Goal: Find specific page/section: Find specific page/section

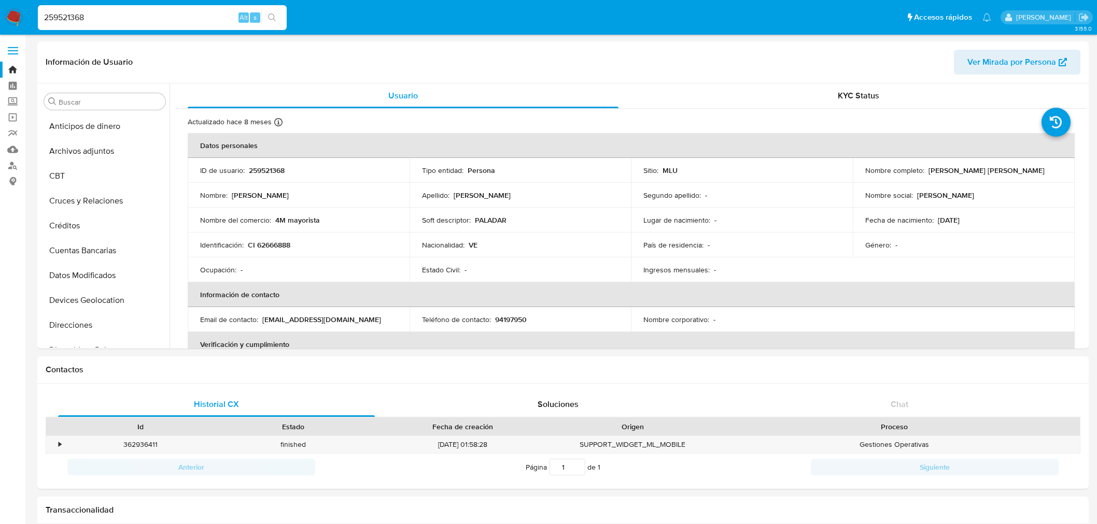
select select "10"
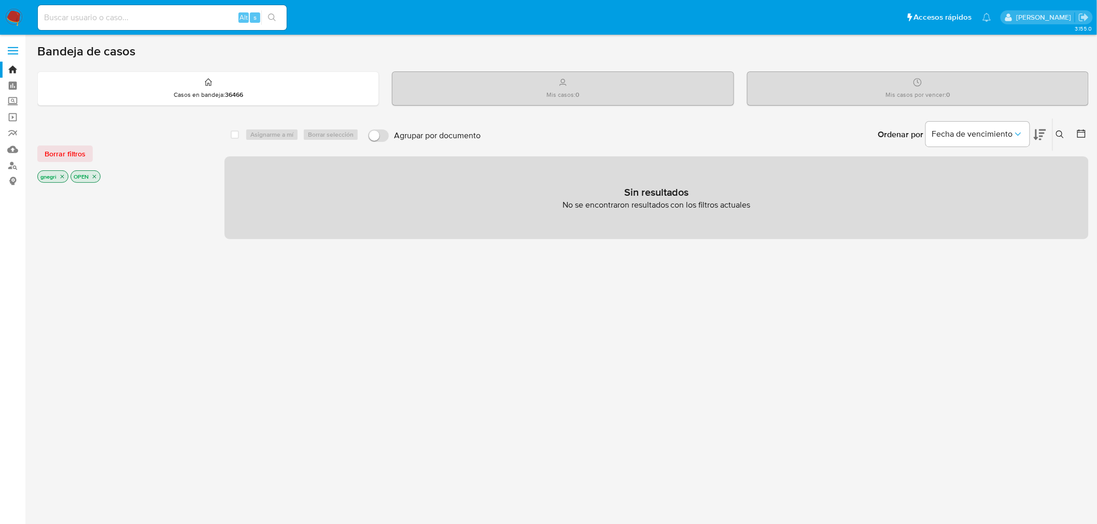
click at [61, 178] on icon "close-filter" at bounding box center [62, 177] width 6 height 6
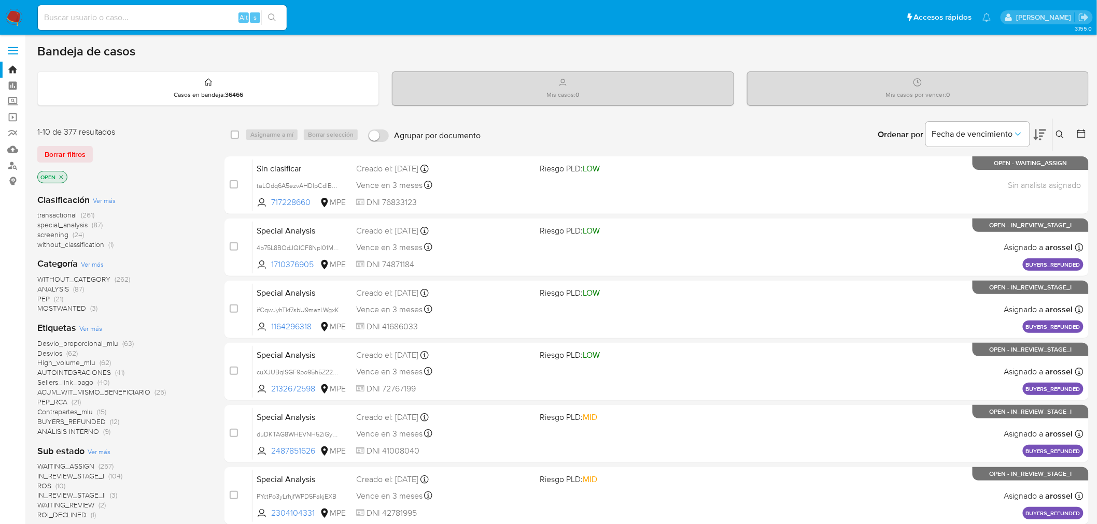
click at [61, 178] on icon "close-filter" at bounding box center [61, 177] width 6 height 6
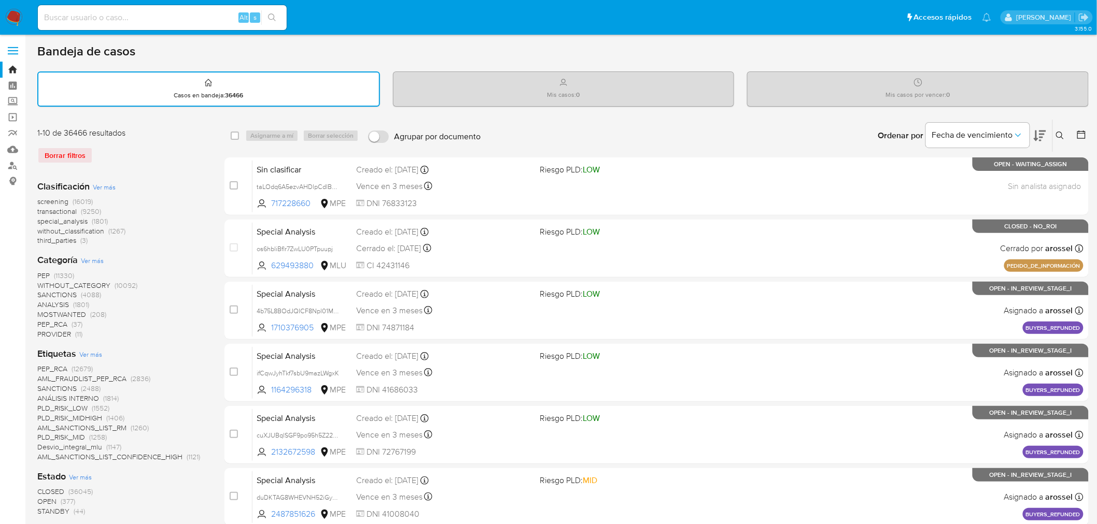
click at [1079, 136] on icon at bounding box center [1081, 135] width 10 height 10
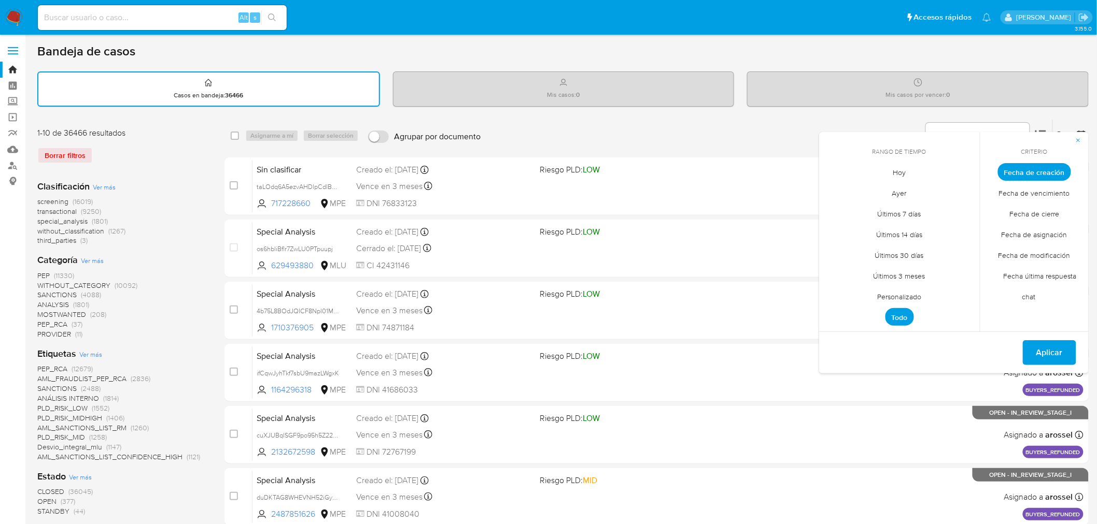
click at [918, 297] on span "Personalizado" at bounding box center [899, 297] width 66 height 21
click at [926, 228] on button "1" at bounding box center [920, 229] width 17 height 17
click at [886, 285] on td "20" at bounding box center [878, 291] width 17 height 17
click at [1040, 211] on span "Fecha de cierre" at bounding box center [1035, 214] width 72 height 21
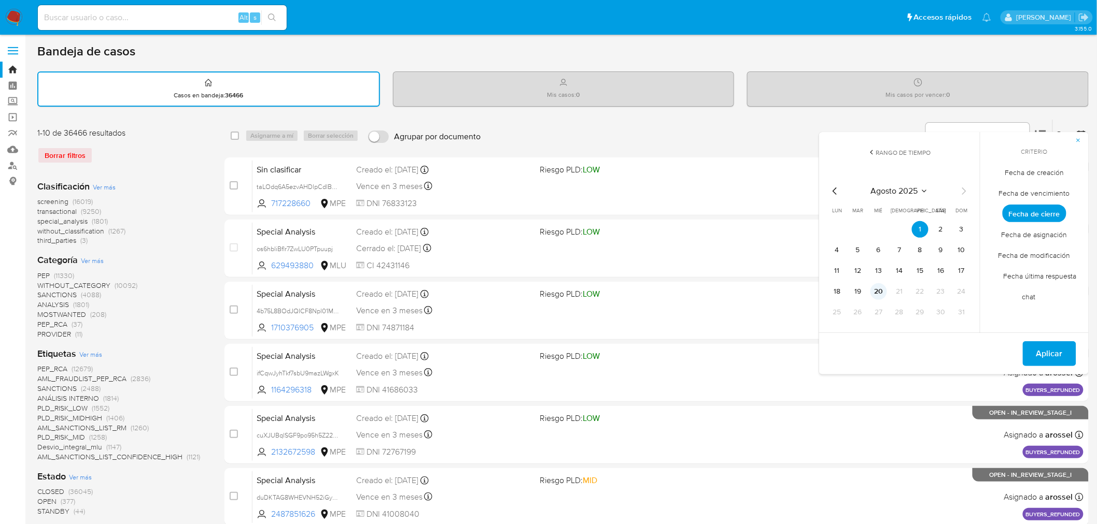
click at [886, 292] on button "20" at bounding box center [878, 291] width 17 height 17
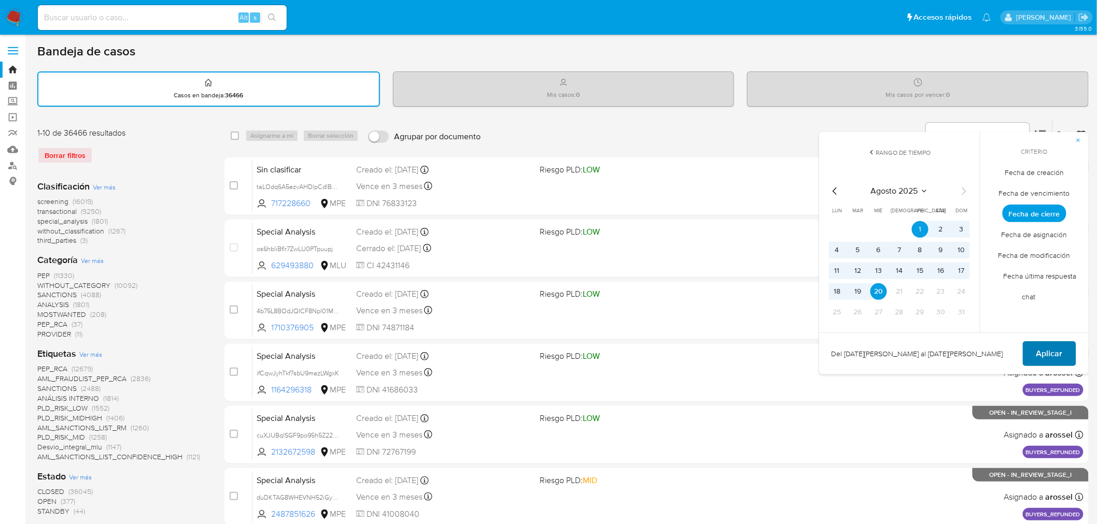
click at [1058, 351] on span "Aplicar" at bounding box center [1049, 354] width 26 height 23
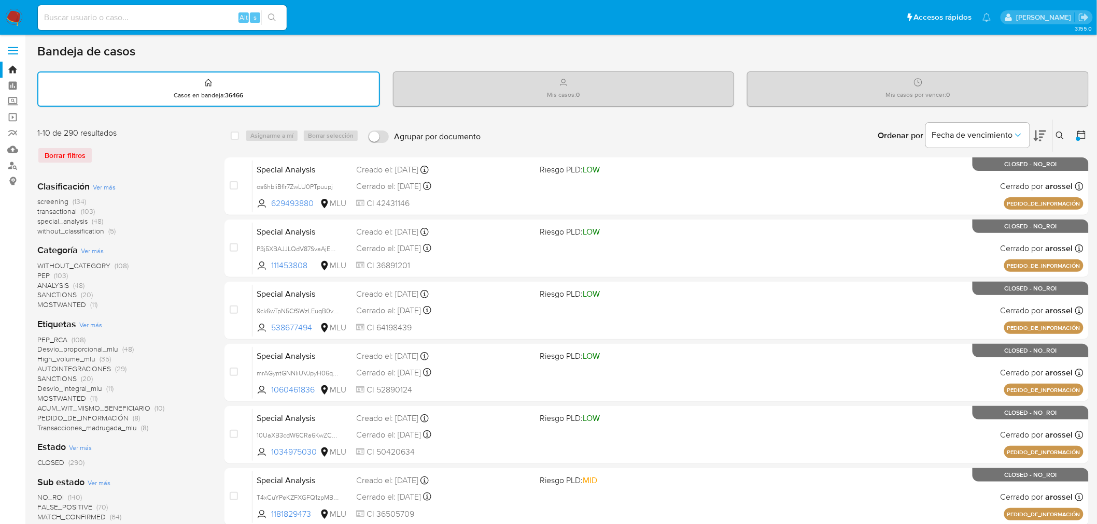
scroll to position [293, 0]
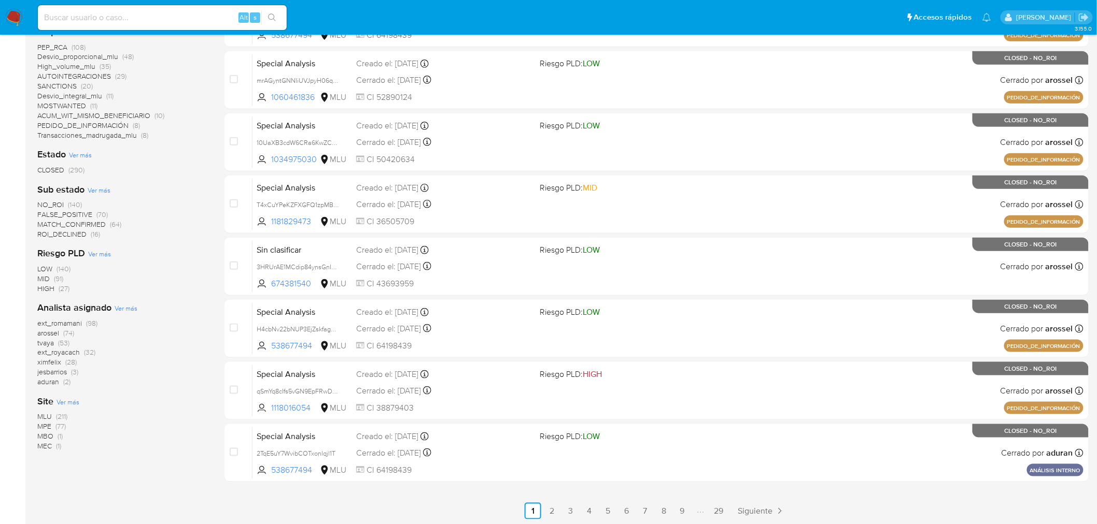
click at [42, 415] on span "MLU" at bounding box center [44, 416] width 15 height 10
click at [36, 336] on main "3.155.0" at bounding box center [548, 116] width 1097 height 819
click at [40, 335] on span "tvaya" at bounding box center [45, 338] width 17 height 10
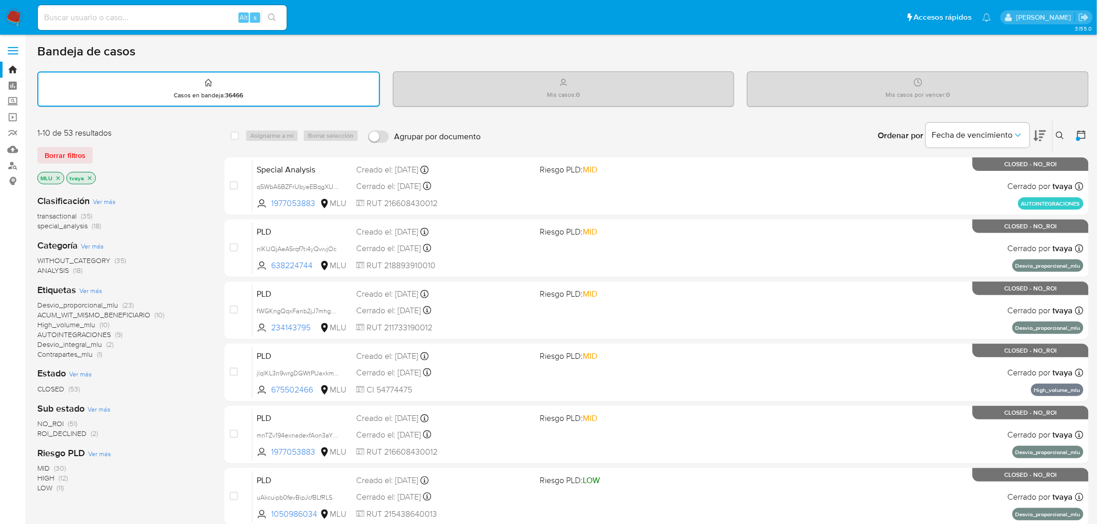
click at [89, 176] on icon "close-filter" at bounding box center [90, 178] width 6 height 6
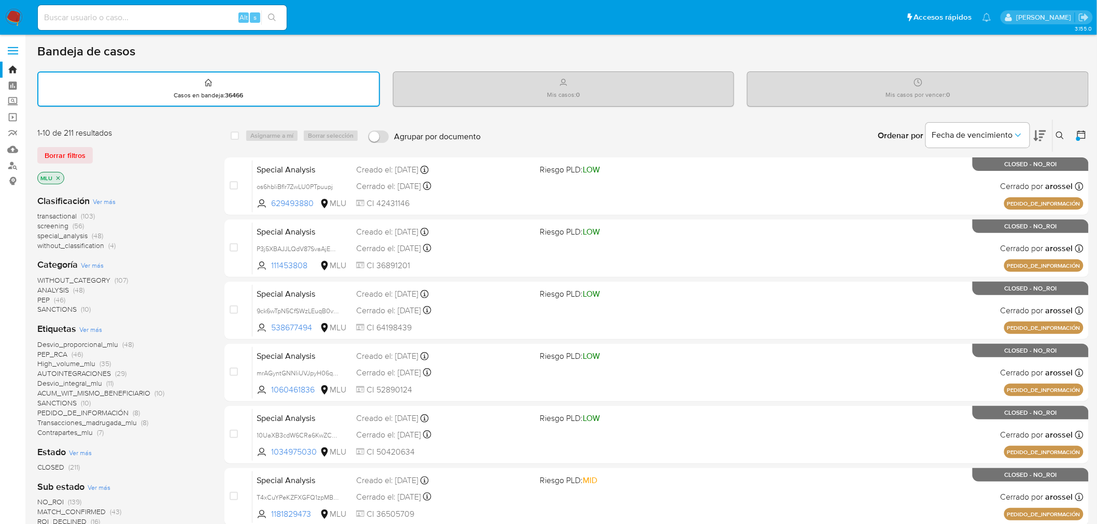
scroll to position [293, 0]
